Goal: Task Accomplishment & Management: Complete application form

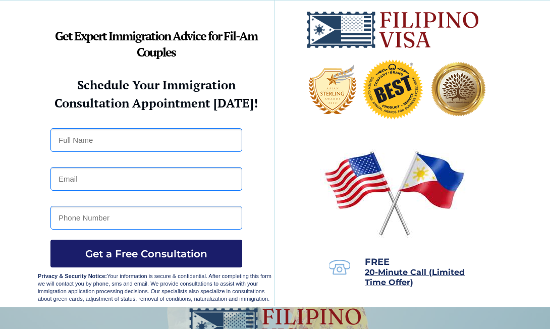
drag, startPoint x: 0, startPoint y: 0, endPoint x: 142, endPoint y: 251, distance: 288.5
click at [142, 251] on span "Get a Free Consultation" at bounding box center [146, 254] width 192 height 12
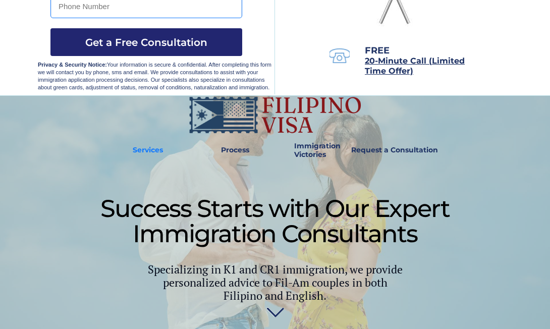
scroll to position [252, 0]
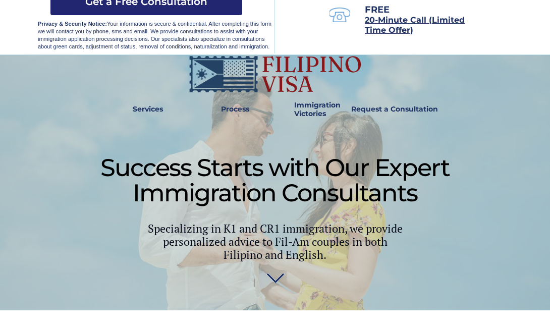
click at [143, 258] on div at bounding box center [275, 182] width 474 height 255
click at [260, 162] on span "Success Starts with Our Expert Immigration Consultants" at bounding box center [274, 180] width 349 height 54
click at [238, 71] on img at bounding box center [275, 74] width 174 height 38
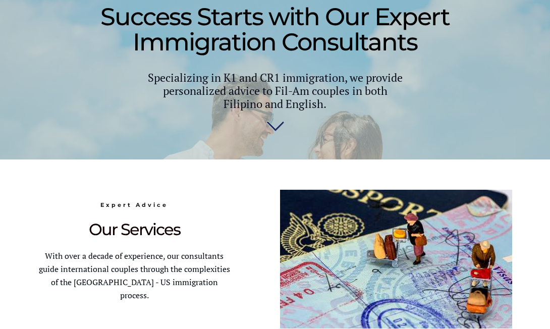
scroll to position [404, 0]
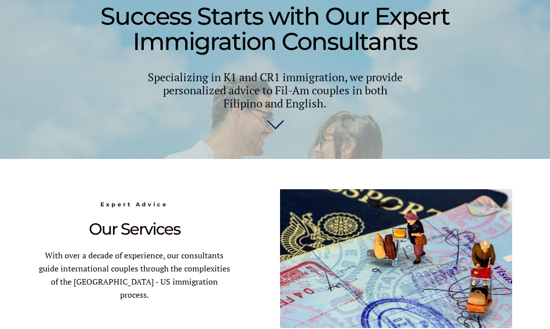
click at [106, 229] on span "Our Services" at bounding box center [134, 229] width 91 height 20
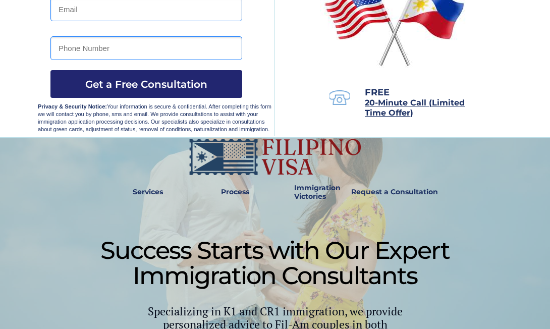
scroll to position [202, 0]
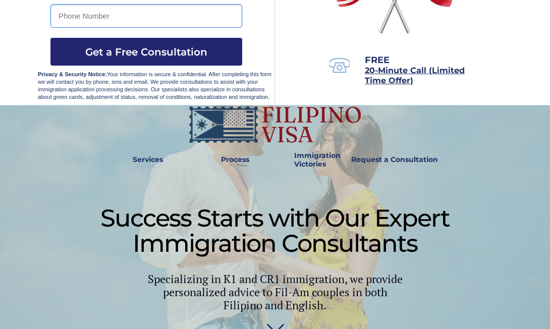
click at [69, 21] on input "tel" at bounding box center [146, 16] width 192 height 24
